Goal: Task Accomplishment & Management: Manage account settings

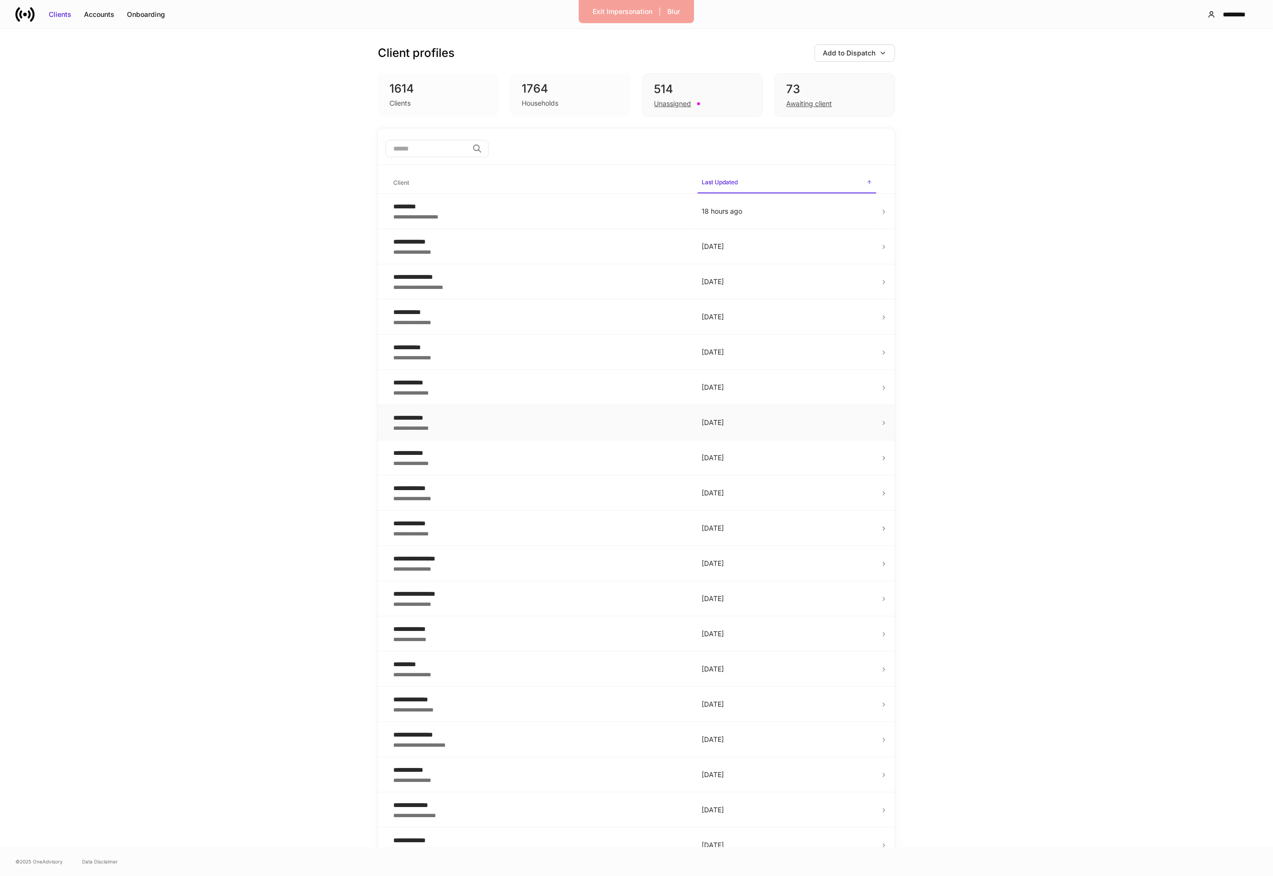
scroll to position [4, 0]
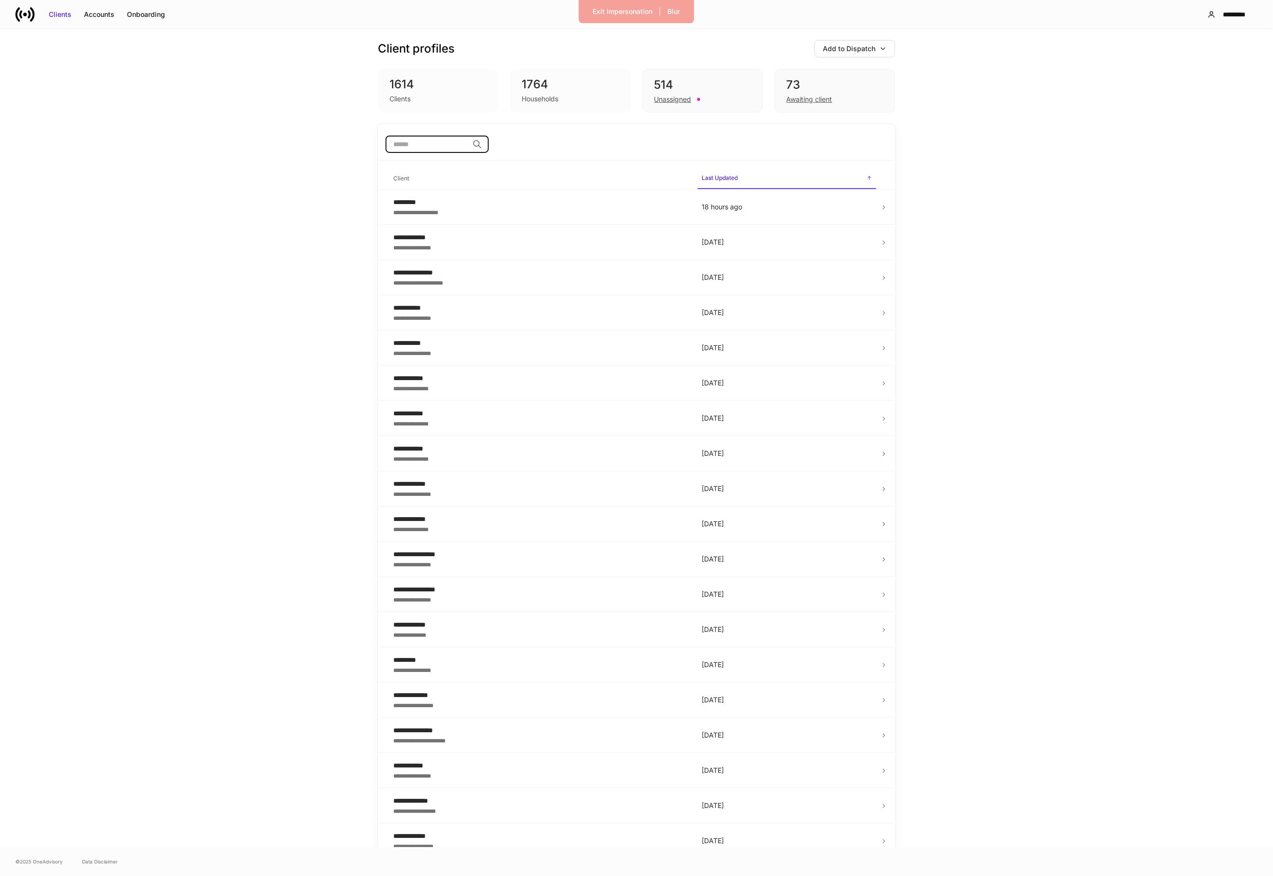
click at [450, 141] on input "search" at bounding box center [427, 144] width 83 height 17
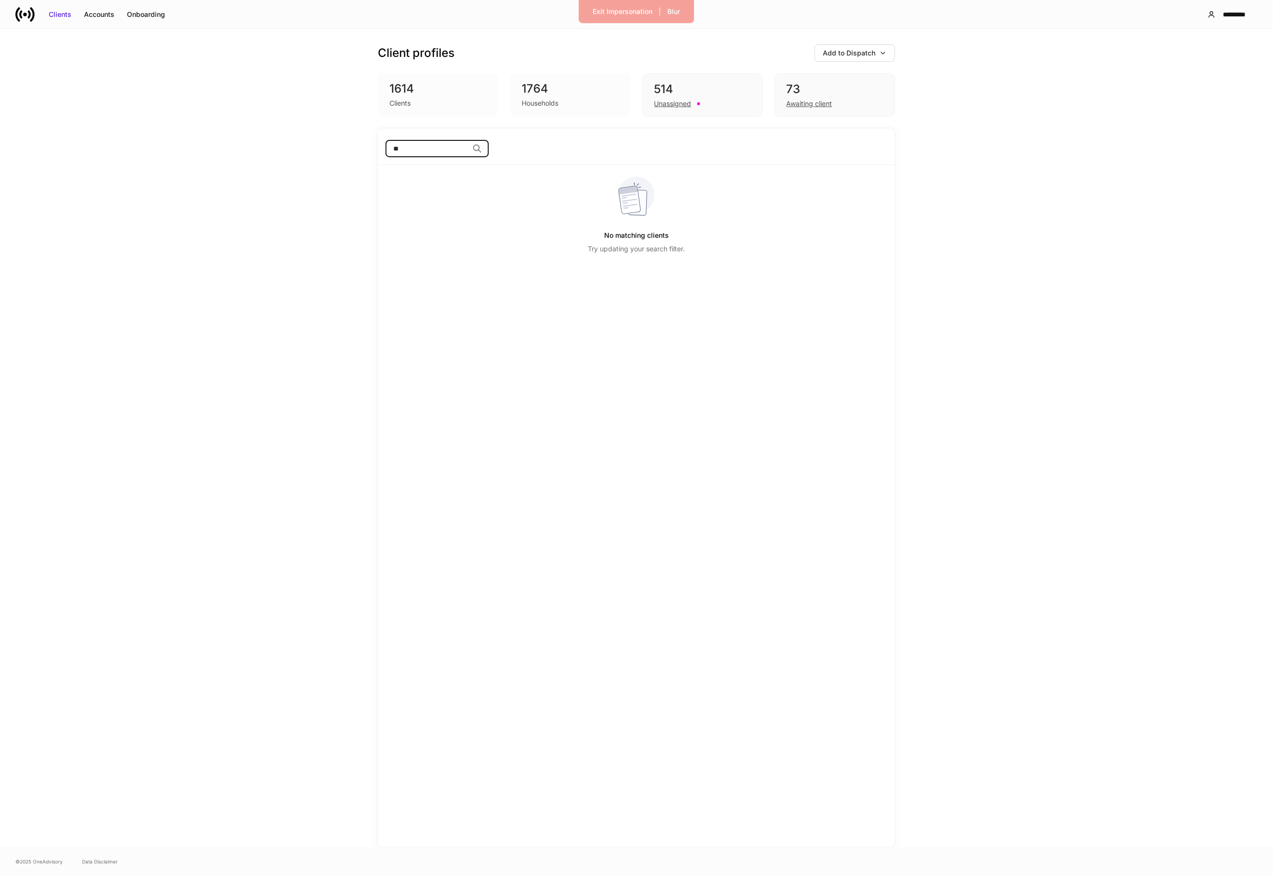
type input "*"
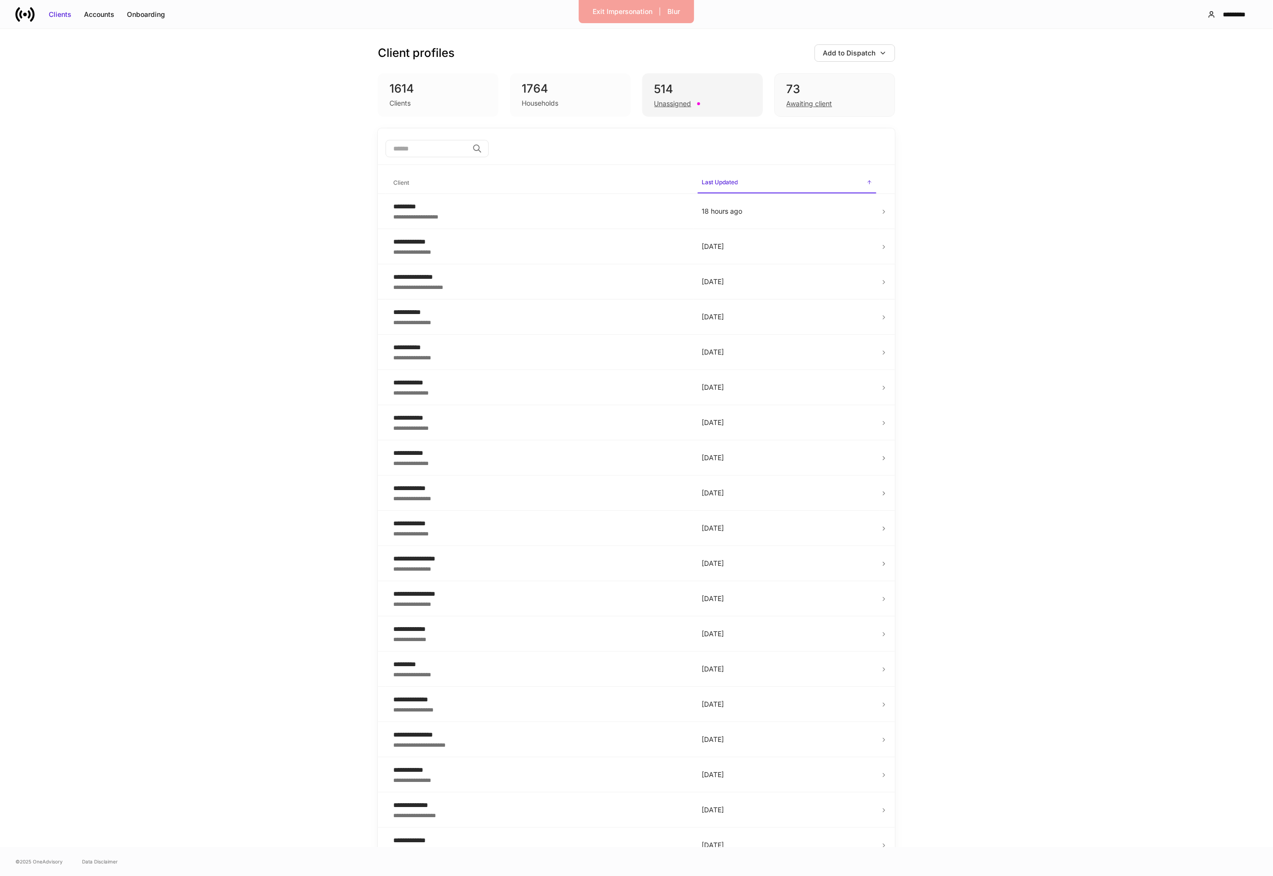
click at [659, 89] on div "514" at bounding box center [702, 89] width 97 height 15
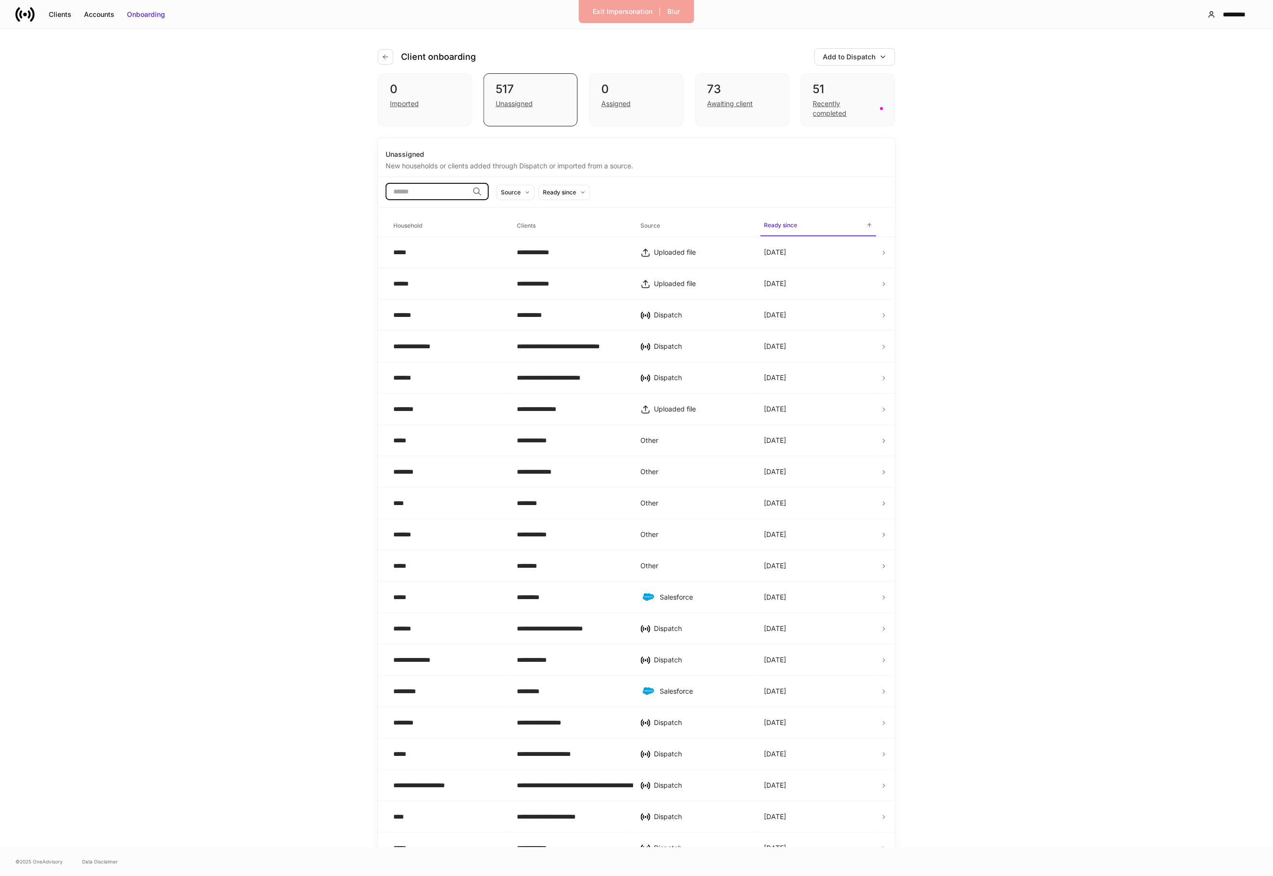
click at [469, 199] on input "search" at bounding box center [427, 191] width 83 height 17
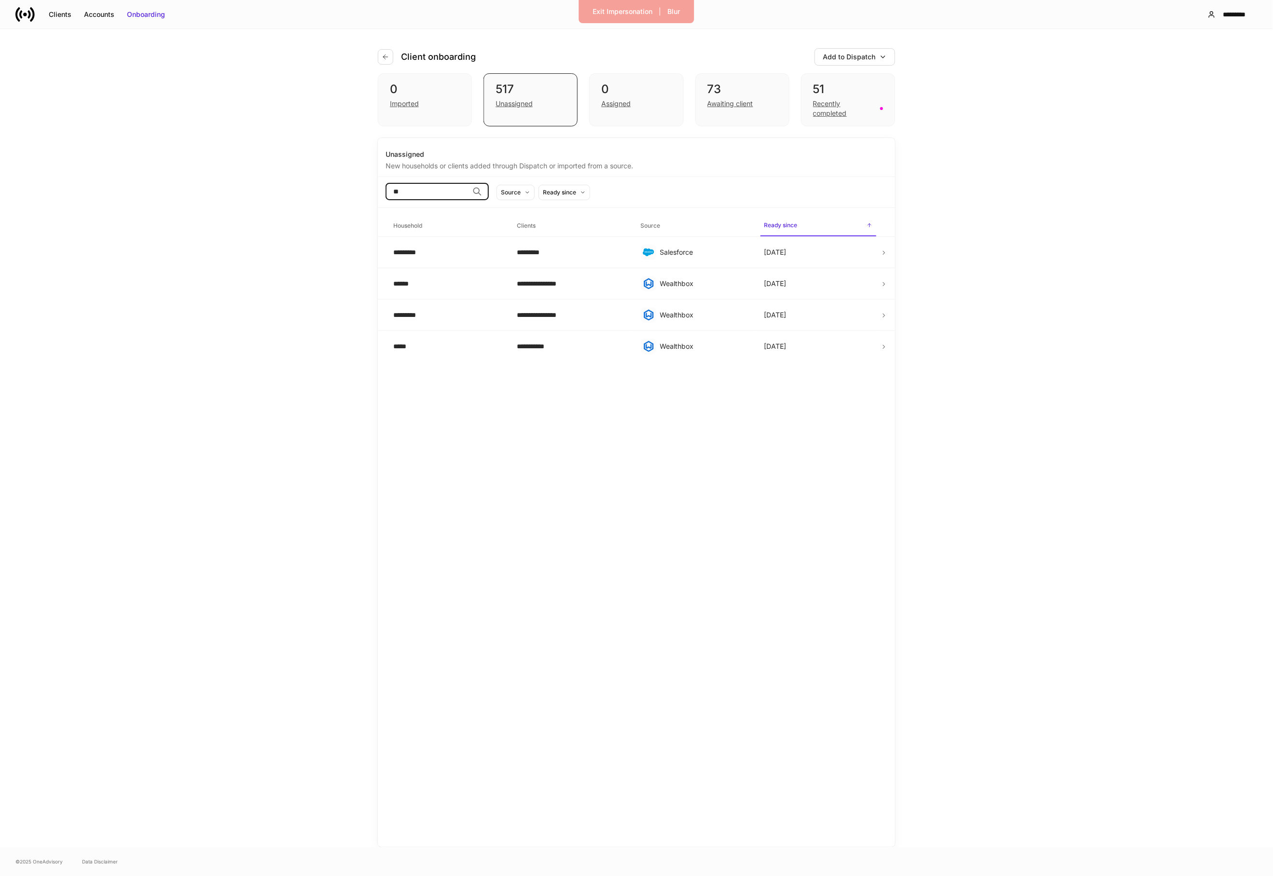
type input "*"
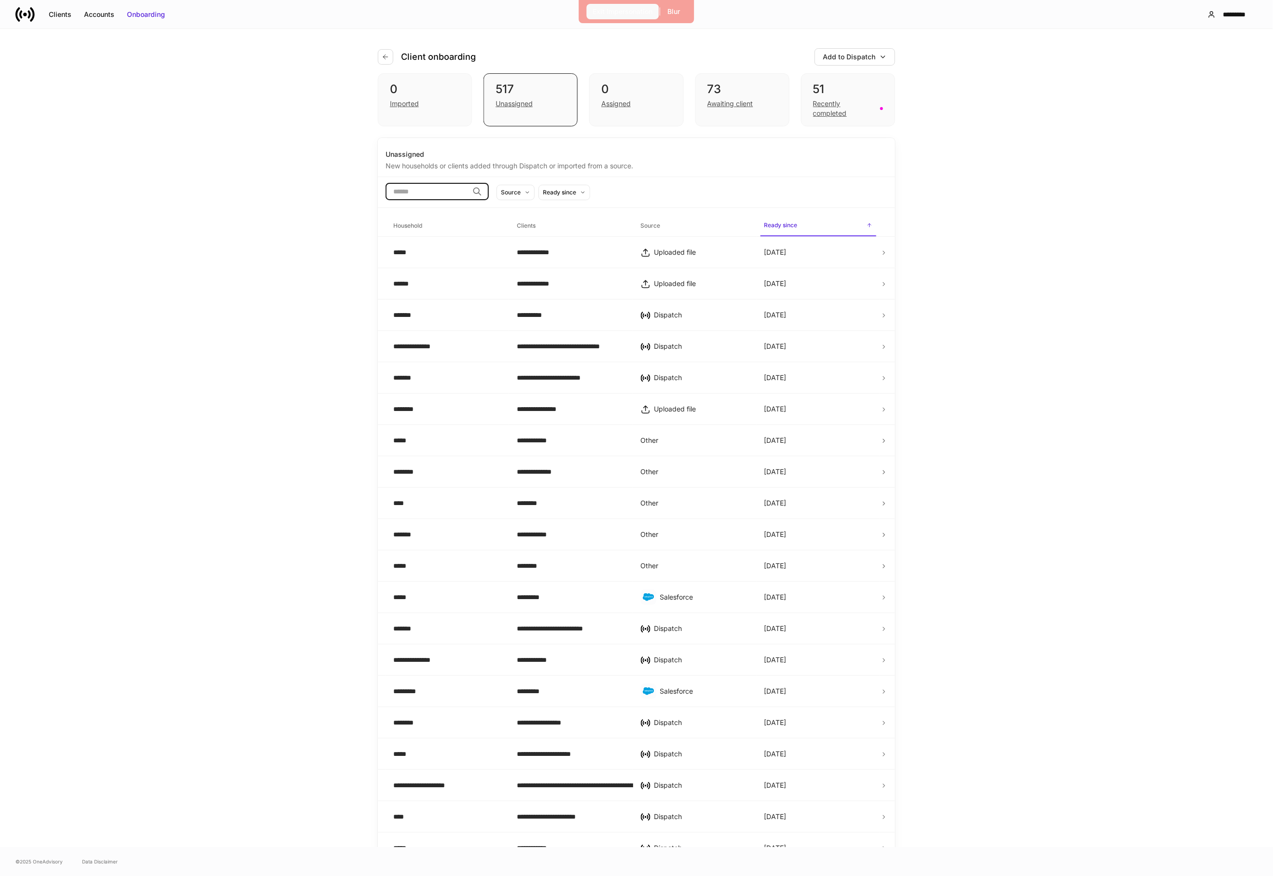
click at [589, 15] on button "Exit Impersonation" at bounding box center [623, 11] width 72 height 15
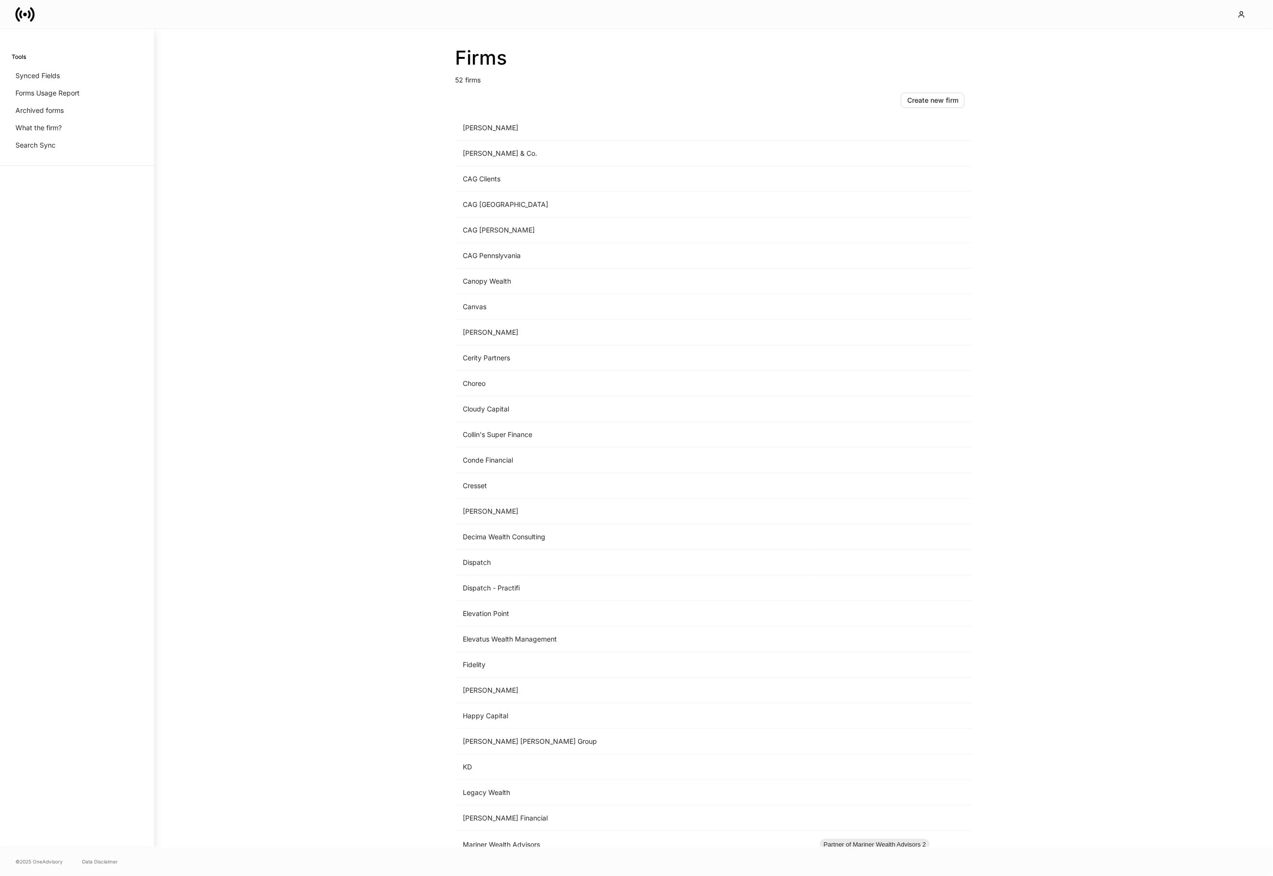
scroll to position [109, 0]
click at [508, 597] on td "Dispatch - Practifi" at bounding box center [633, 586] width 357 height 26
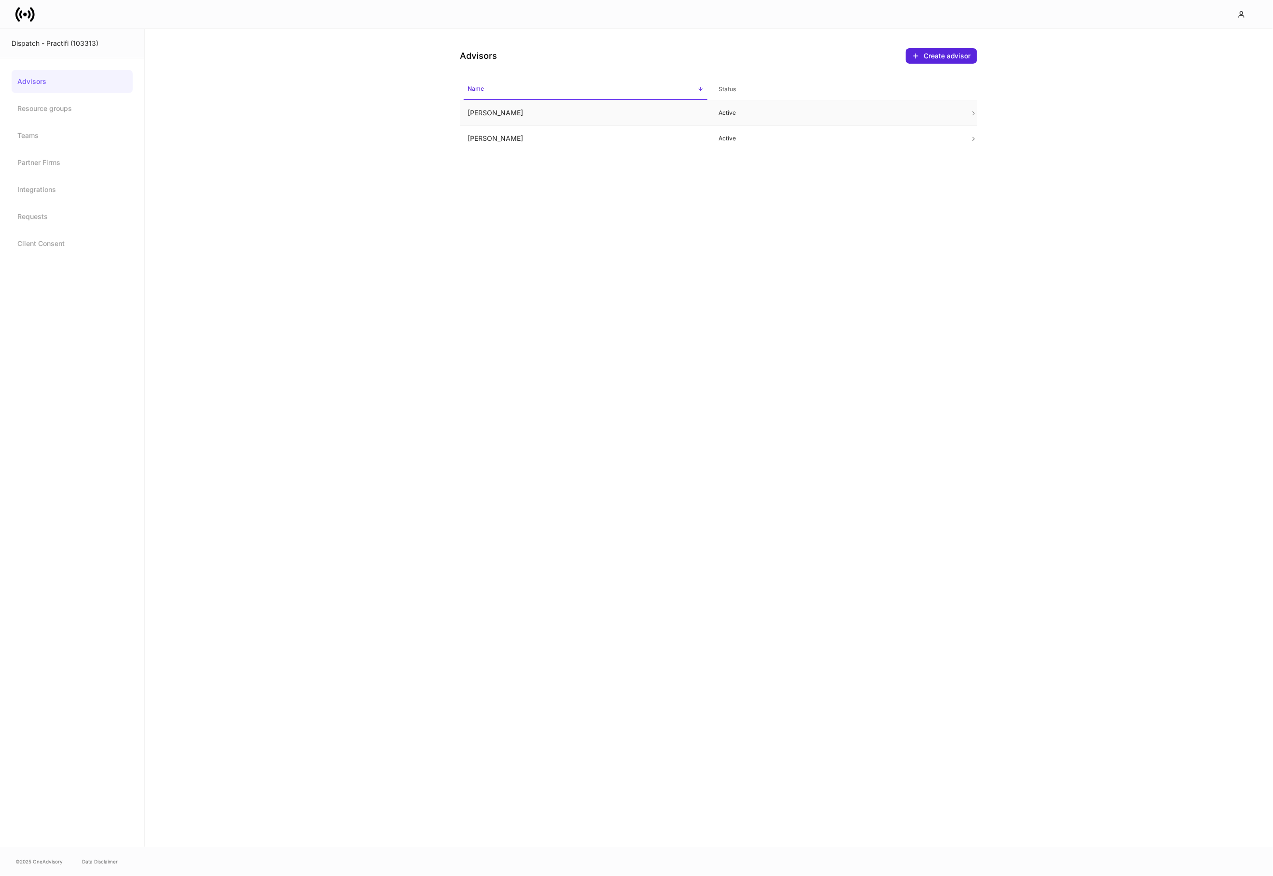
click at [561, 118] on td "James Eichberger" at bounding box center [585, 113] width 251 height 26
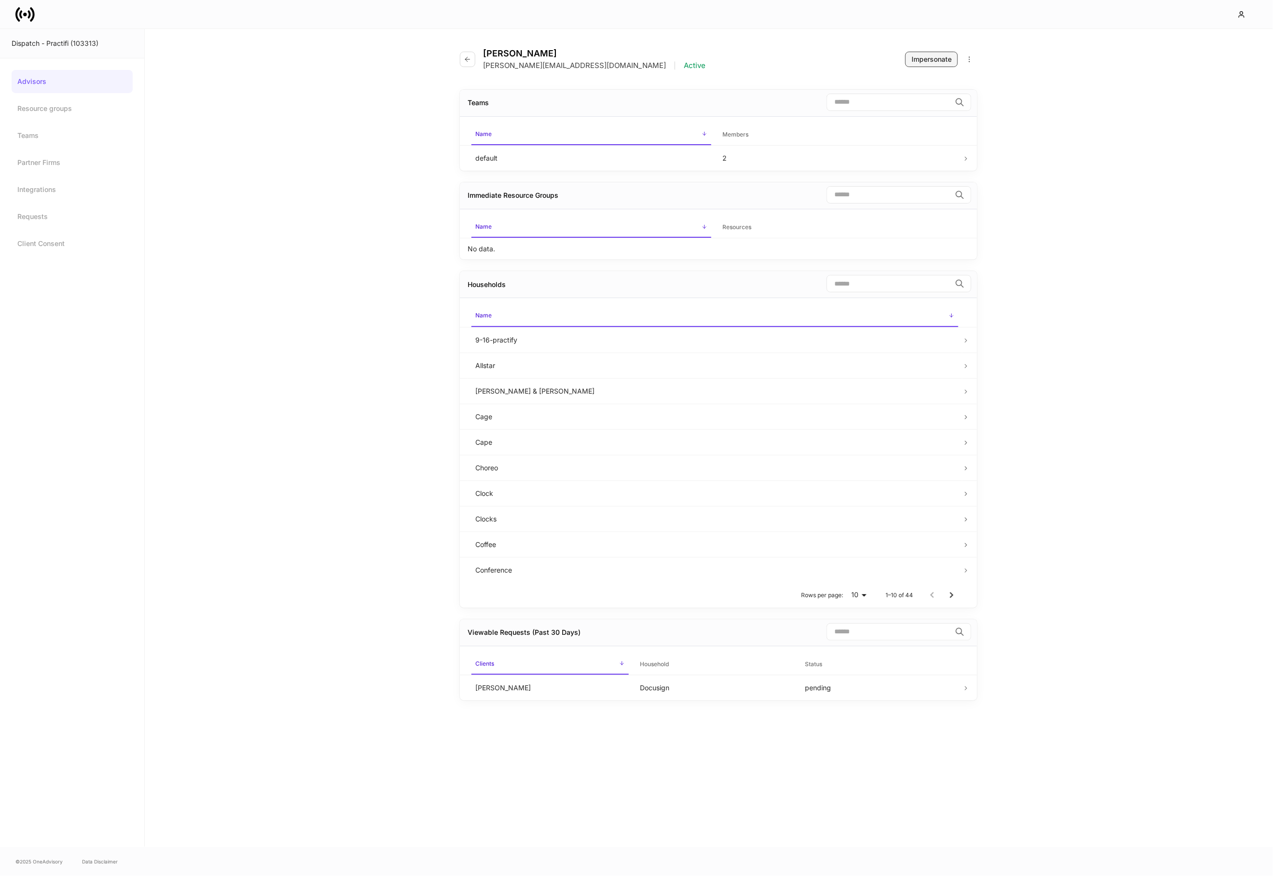
click at [935, 55] on div "Impersonate" at bounding box center [932, 60] width 40 height 10
